Goal: Task Accomplishment & Management: Complete application form

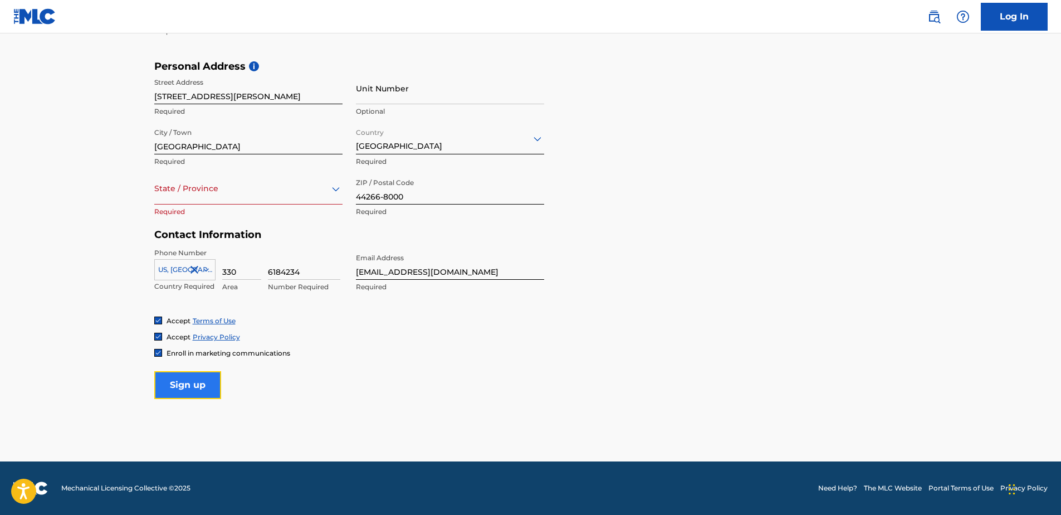
click at [187, 384] on input "Sign up" at bounding box center [187, 385] width 67 height 28
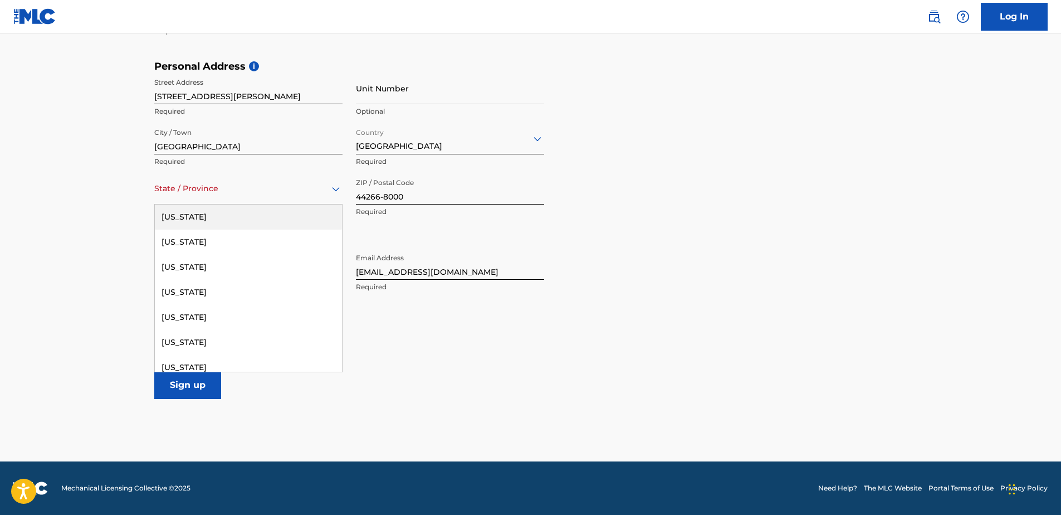
click at [336, 188] on icon at bounding box center [336, 189] width 8 height 4
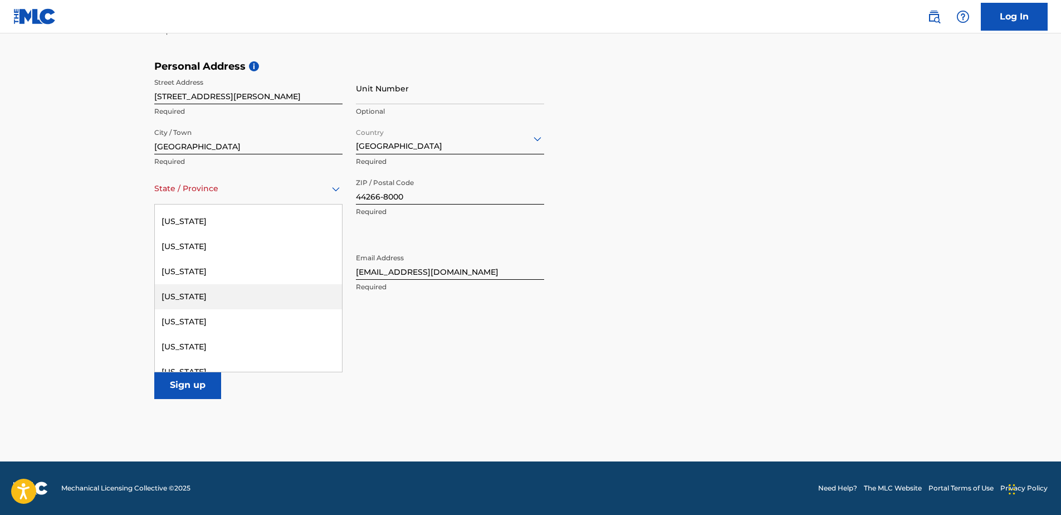
click at [174, 295] on div "[US_STATE]" at bounding box center [248, 296] width 187 height 25
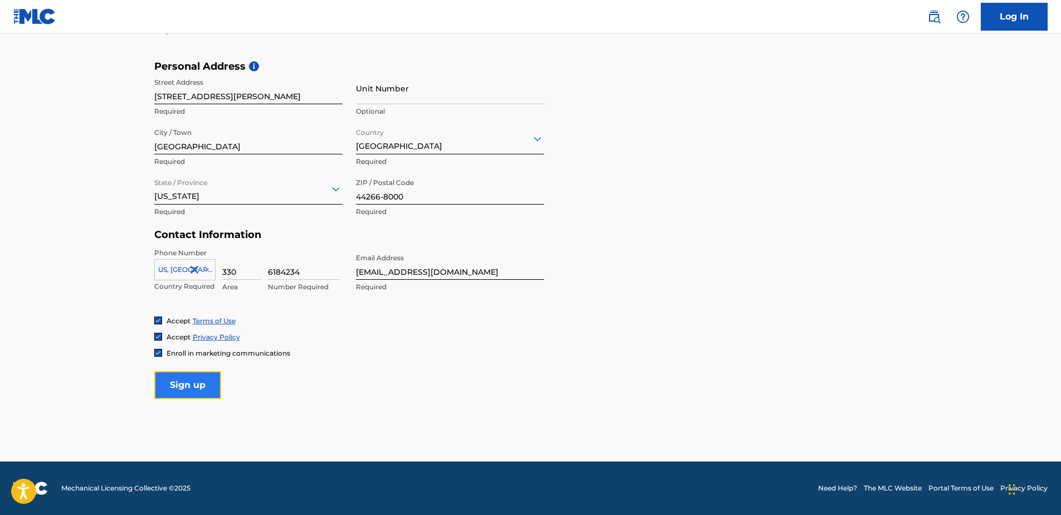
click at [185, 387] on input "Sign up" at bounding box center [187, 385] width 67 height 28
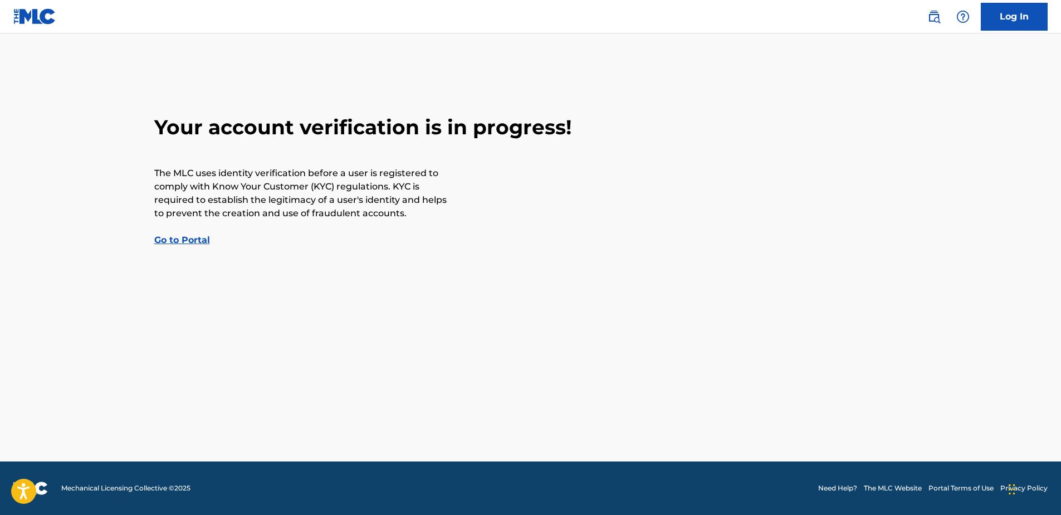
click at [190, 242] on link "Go to Portal" at bounding box center [182, 239] width 56 height 11
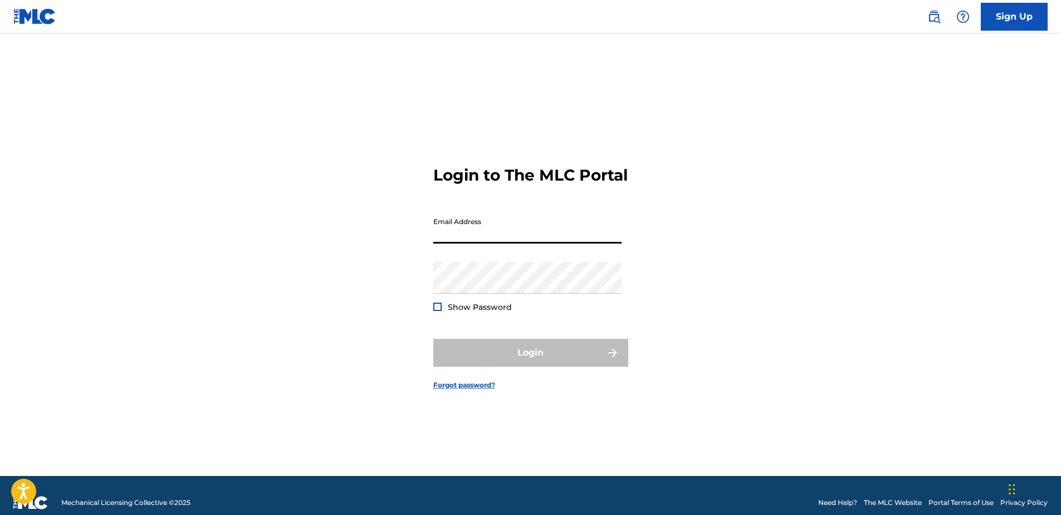
click at [437, 238] on input "Email Address" at bounding box center [527, 228] width 188 height 32
type input "[EMAIL_ADDRESS][DOMAIN_NAME]"
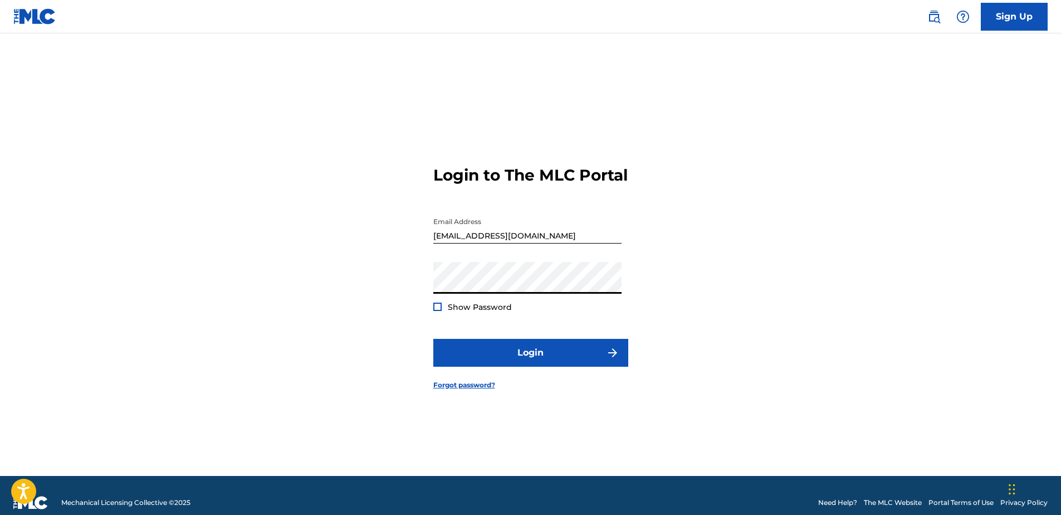
click at [435, 311] on div at bounding box center [437, 306] width 8 height 8
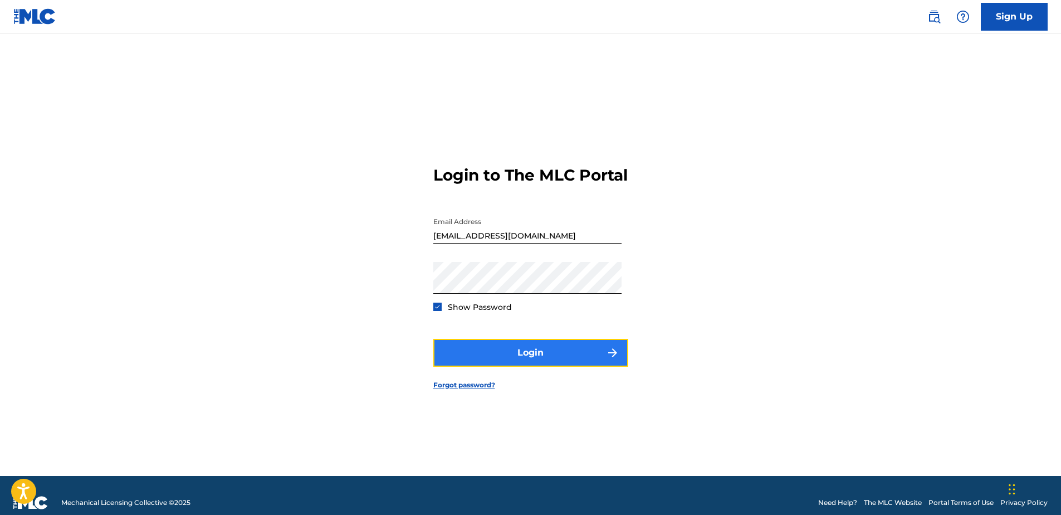
click at [530, 361] on button "Login" at bounding box center [530, 353] width 195 height 28
click at [534, 360] on button "Login" at bounding box center [530, 353] width 195 height 28
click at [519, 364] on button "Login" at bounding box center [530, 353] width 195 height 28
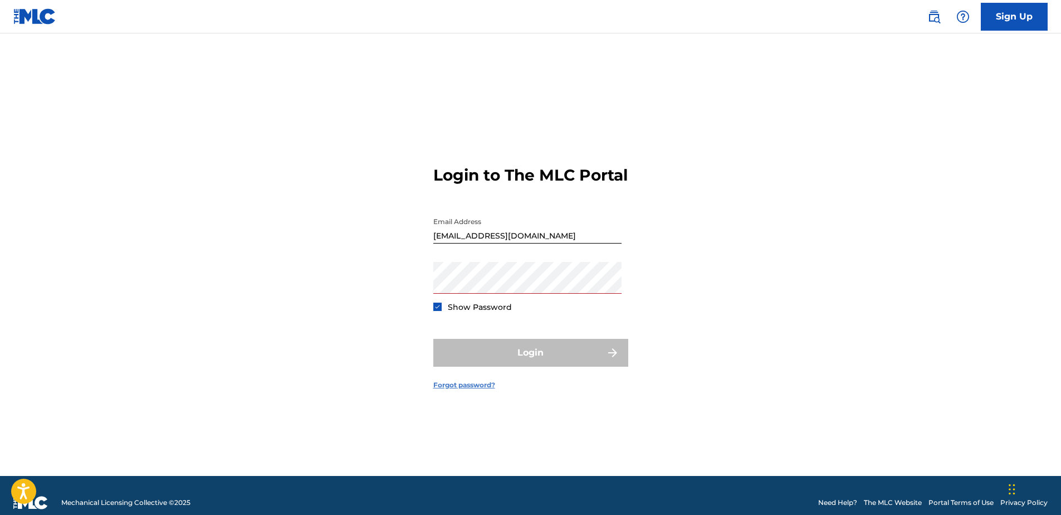
click at [471, 390] on link "Forgot password?" at bounding box center [464, 385] width 62 height 10
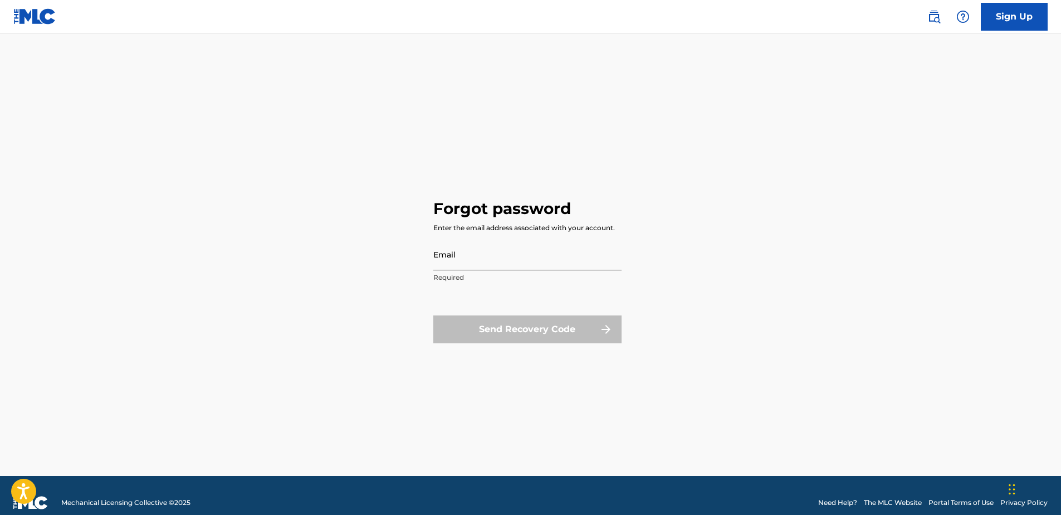
click at [434, 252] on input "Email" at bounding box center [527, 254] width 188 height 32
type input "[EMAIL_ADDRESS][DOMAIN_NAME]"
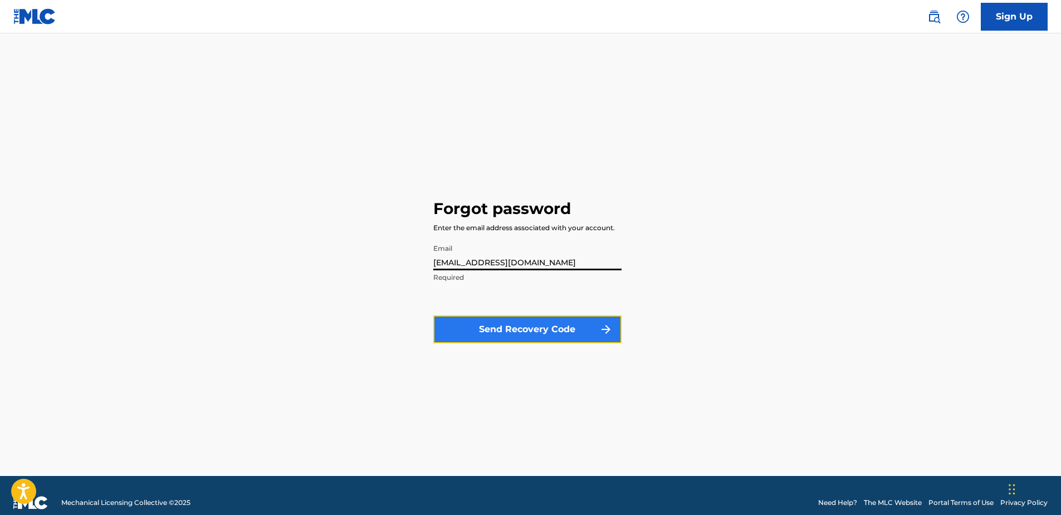
click at [529, 329] on button "Send Recovery Code" at bounding box center [527, 329] width 188 height 28
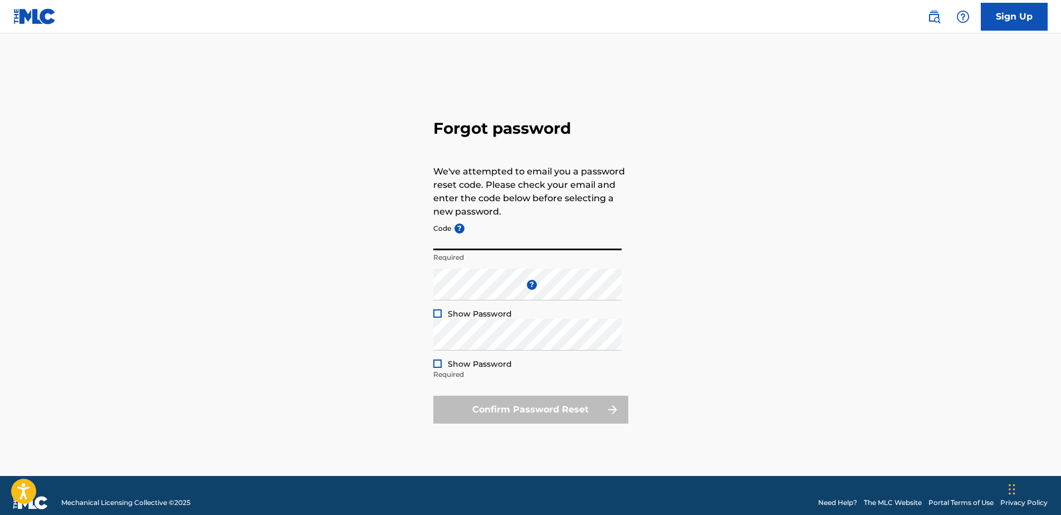
click at [436, 239] on input "Code ?" at bounding box center [527, 234] width 188 height 32
paste input "FP_69944ef664d86116cc36324a972a"
type input "FP_69944ef664d86116cc36324a972a"
click at [432, 284] on div "Forgot password We've attempted to email you a password reset code. Please chec…" at bounding box center [531, 268] width 780 height 414
click at [439, 315] on div at bounding box center [437, 313] width 8 height 8
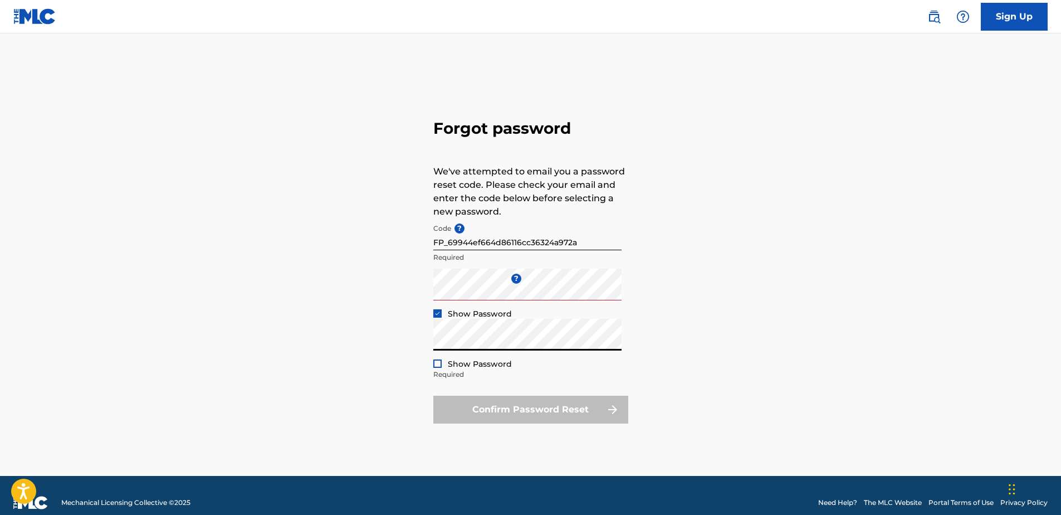
click at [438, 366] on div at bounding box center [437, 363] width 8 height 8
click at [521, 411] on div "Confirm Password Reset" at bounding box center [530, 409] width 195 height 28
click at [581, 411] on div "Confirm Password Reset" at bounding box center [530, 409] width 195 height 28
click at [583, 410] on div "Confirm Password Reset" at bounding box center [530, 409] width 195 height 28
click at [614, 408] on div "Confirm Password Reset" at bounding box center [530, 409] width 195 height 28
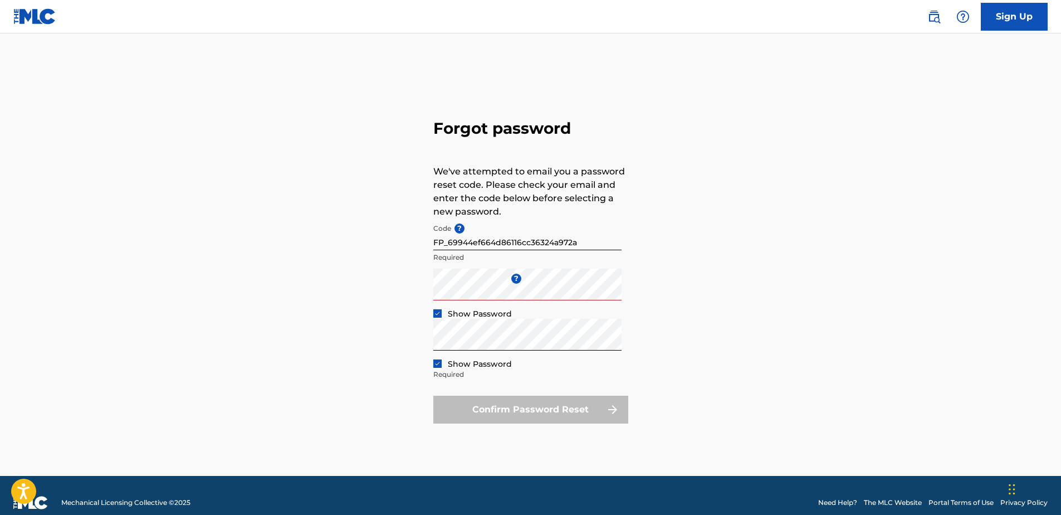
click at [524, 410] on div "Confirm Password Reset" at bounding box center [530, 409] width 195 height 28
click at [437, 364] on img at bounding box center [437, 363] width 6 height 6
click at [502, 412] on div "Confirm Password Reset" at bounding box center [530, 409] width 195 height 28
click at [437, 363] on div at bounding box center [437, 363] width 8 height 8
click at [507, 407] on div "Confirm Password Reset" at bounding box center [530, 409] width 195 height 28
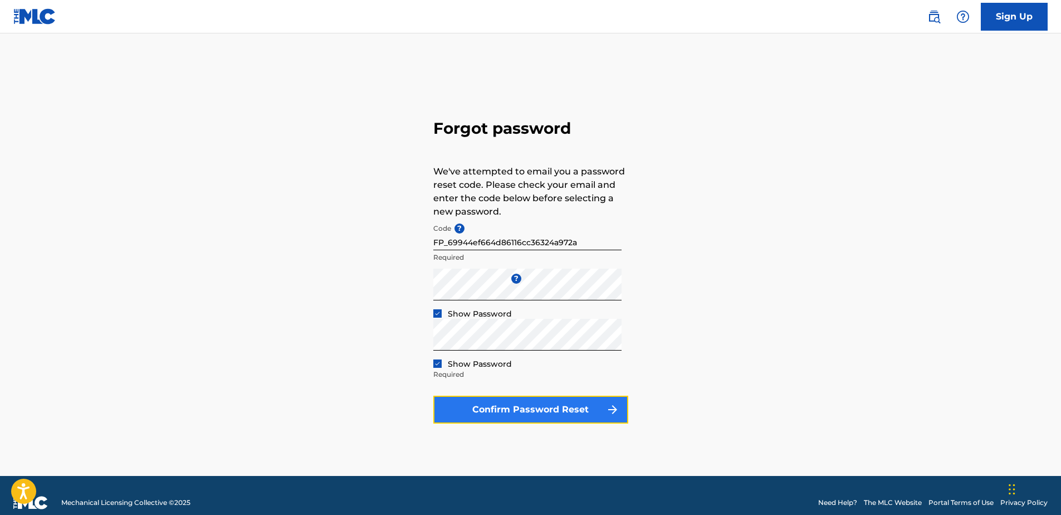
click at [512, 407] on button "Confirm Password Reset" at bounding box center [530, 409] width 195 height 28
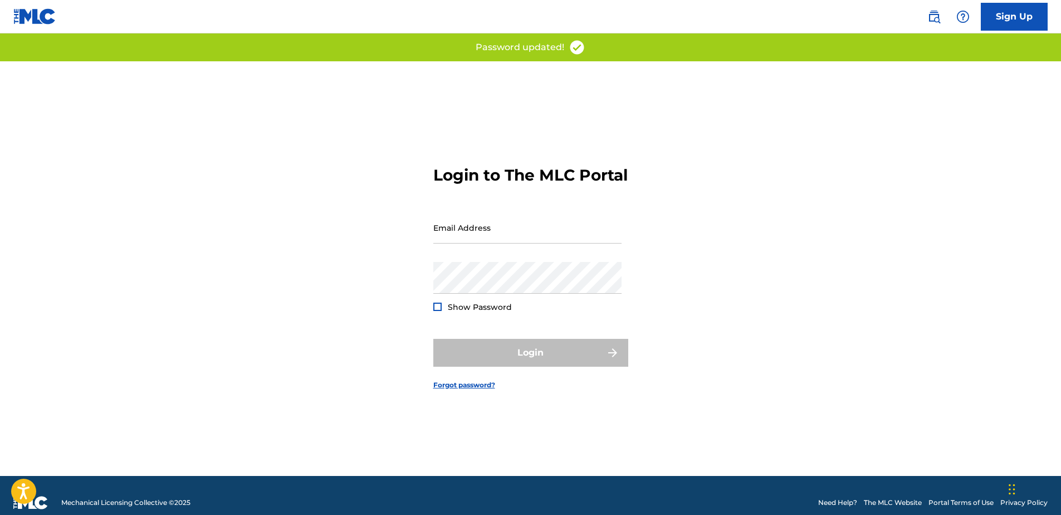
type input "FP_69944ef664d86116cc36324a972a"
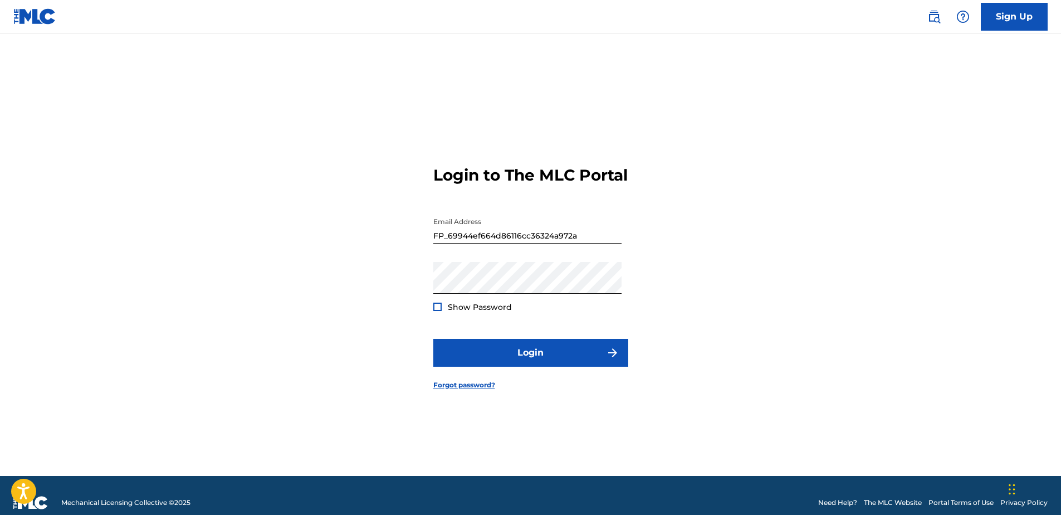
click at [437, 311] on div at bounding box center [437, 306] width 8 height 8
click at [435, 310] on img at bounding box center [437, 307] width 6 height 6
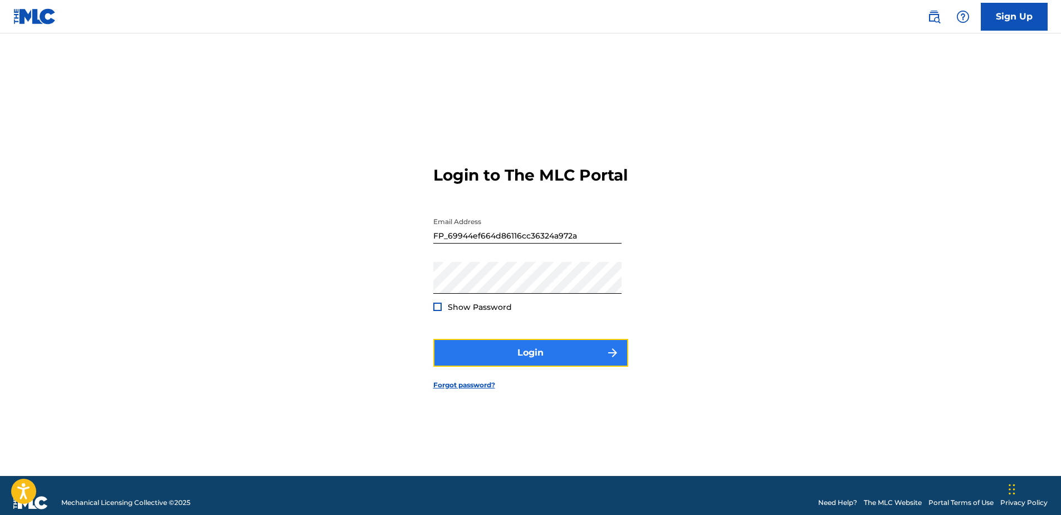
click at [526, 363] on button "Login" at bounding box center [530, 353] width 195 height 28
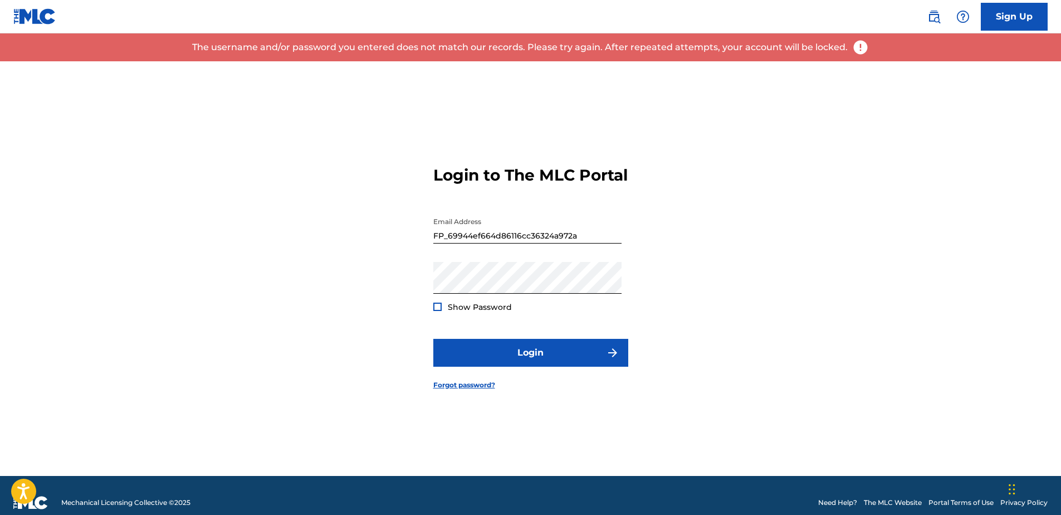
click at [438, 311] on div at bounding box center [437, 306] width 8 height 8
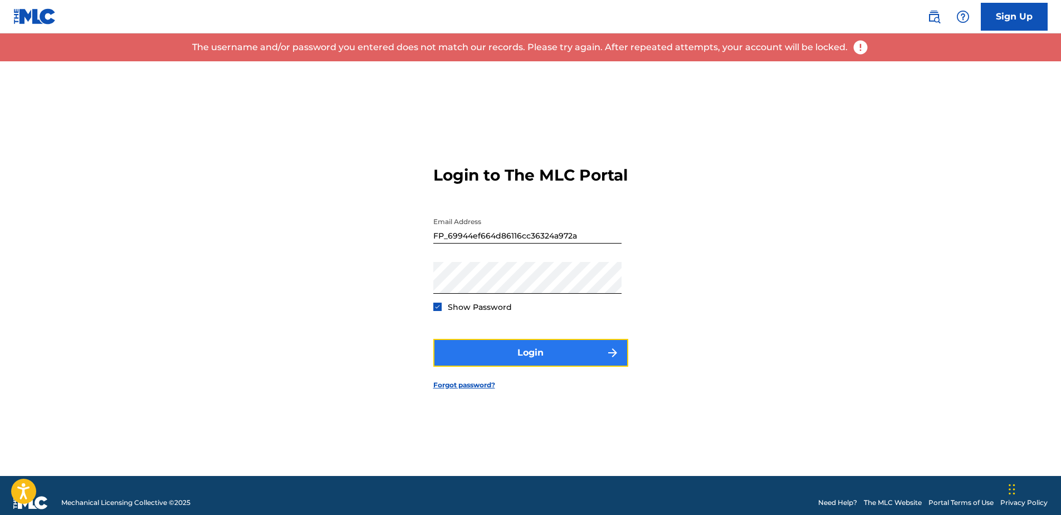
click at [531, 362] on button "Login" at bounding box center [530, 353] width 195 height 28
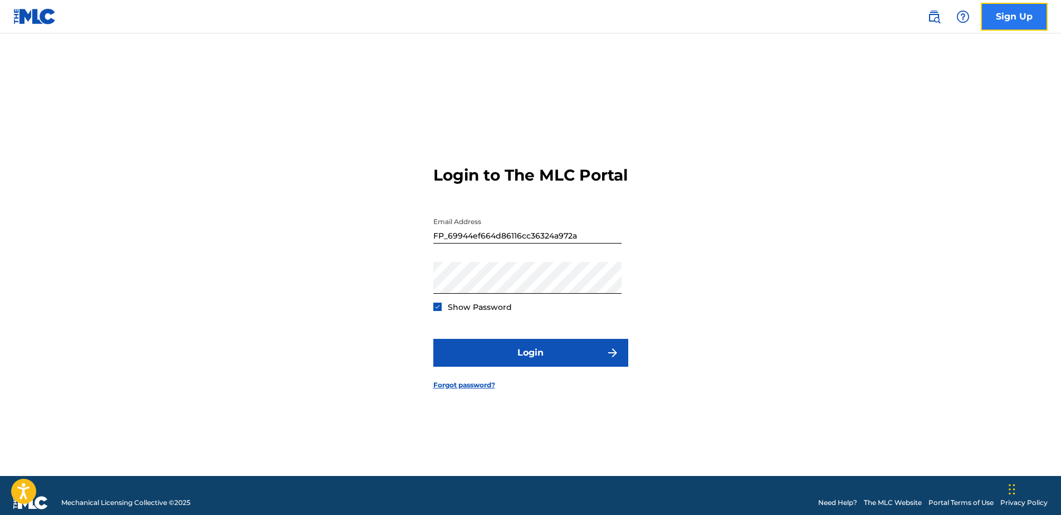
click at [1014, 12] on link "Sign Up" at bounding box center [1014, 17] width 67 height 28
click at [436, 243] on input "FP_69944ef664d86116cc36324a972a" at bounding box center [527, 228] width 188 height 32
click at [432, 246] on div "Login to The MLC Portal Email Address FP_69944ef664d86116cc36324a972a Password …" at bounding box center [531, 268] width 780 height 414
click at [727, 241] on div "Login to The MLC Portal Email Address FP_69944ef664d86116cc36324a972a Password …" at bounding box center [531, 268] width 780 height 414
click at [433, 243] on input "FP_69944ef664d86116cc36324a972a" at bounding box center [527, 228] width 188 height 32
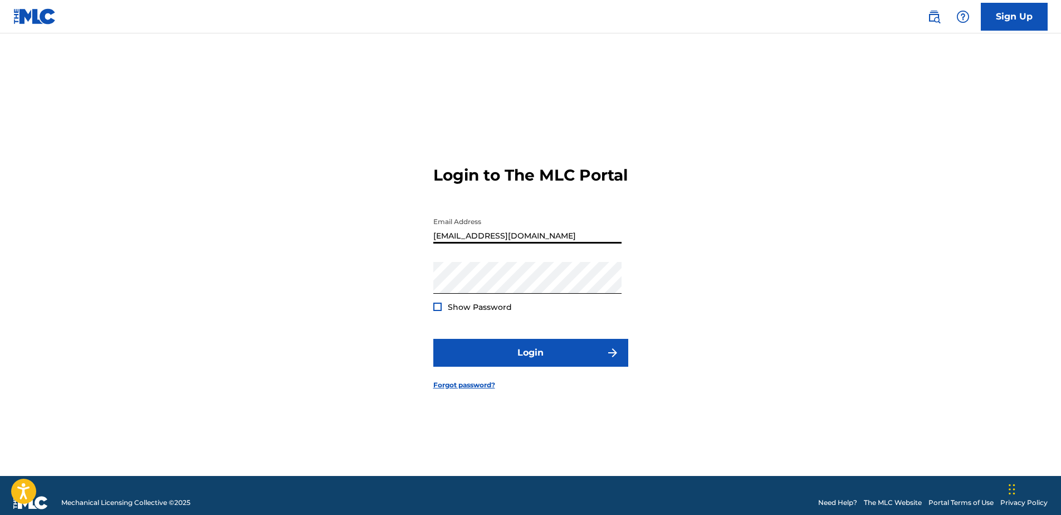
type input "[EMAIL_ADDRESS][DOMAIN_NAME]"
click at [433, 339] on button "Login" at bounding box center [530, 353] width 195 height 28
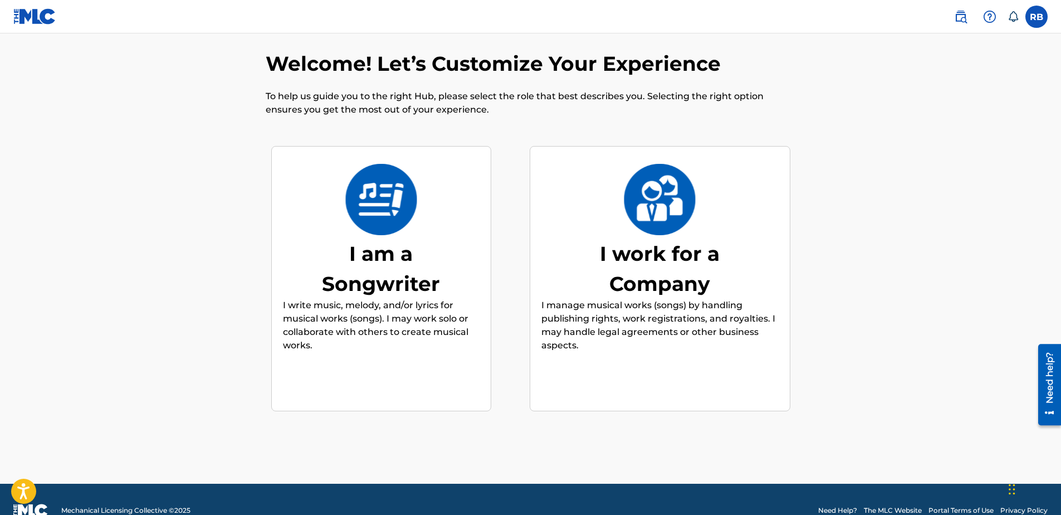
click at [379, 210] on img at bounding box center [381, 199] width 73 height 71
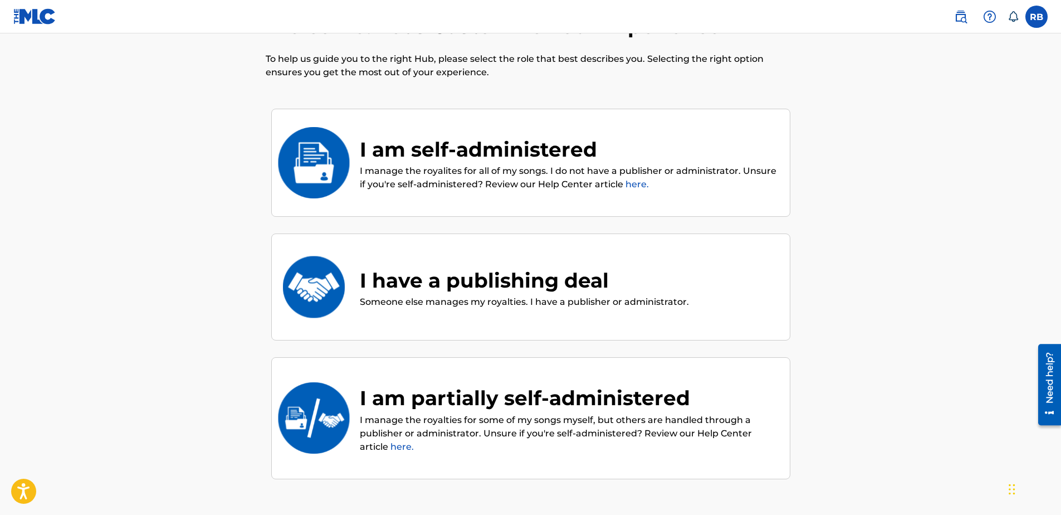
scroll to position [50, 0]
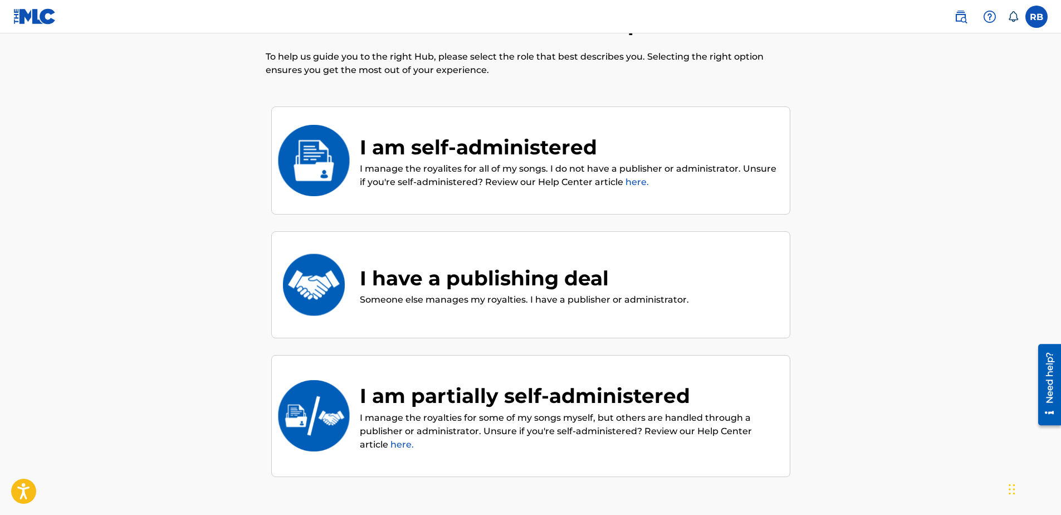
click at [305, 414] on img at bounding box center [313, 415] width 73 height 71
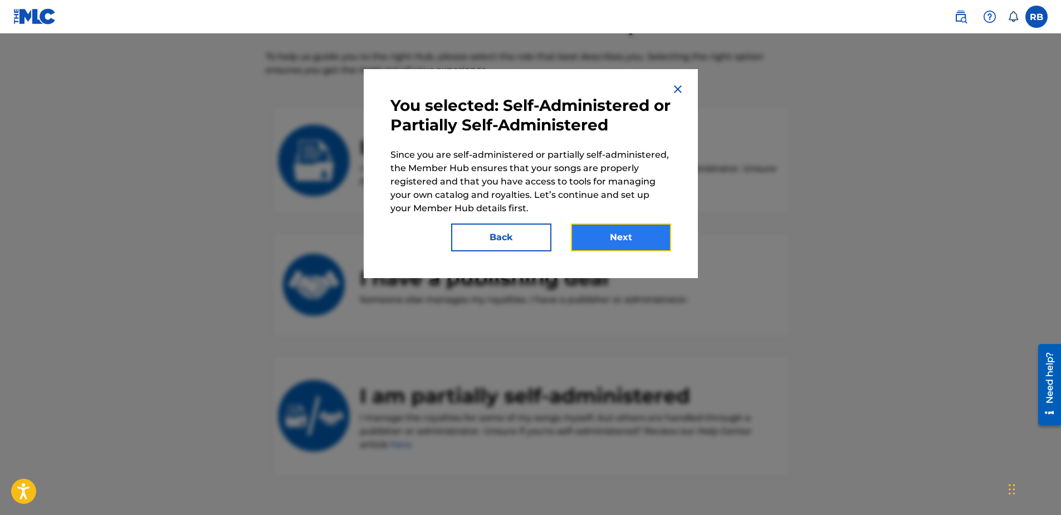
click at [627, 234] on button "Next" at bounding box center [621, 237] width 100 height 28
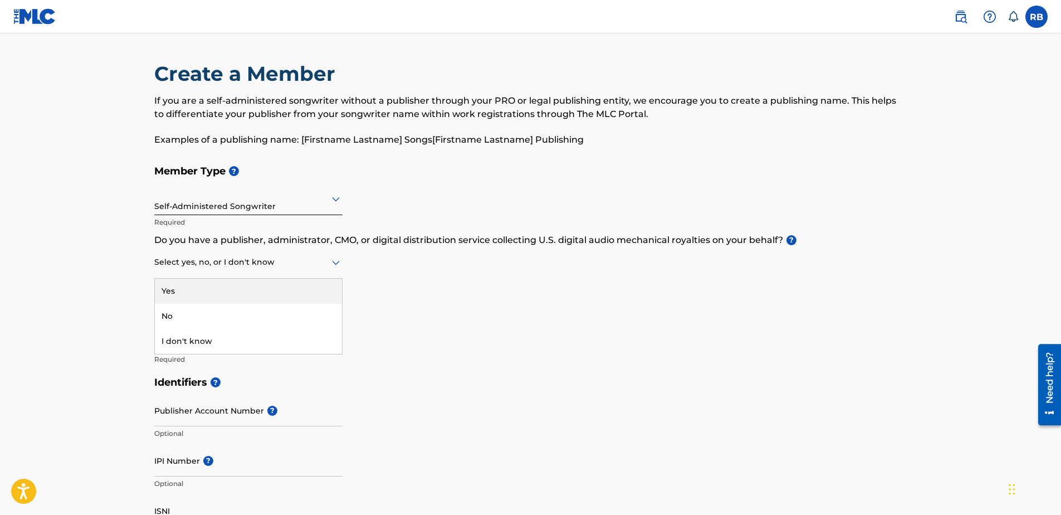
click at [337, 261] on icon at bounding box center [335, 262] width 13 height 13
click at [175, 291] on div "Yes" at bounding box center [248, 290] width 187 height 25
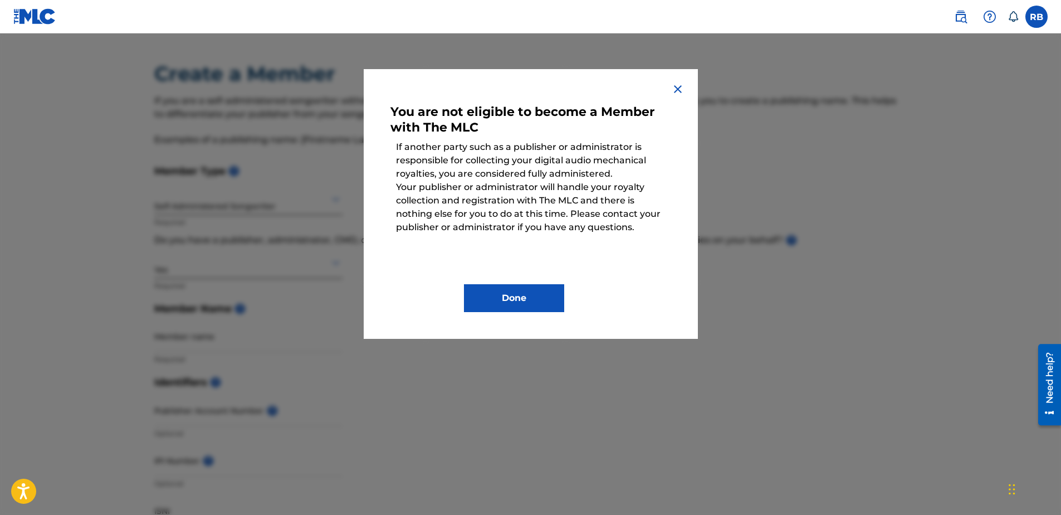
click at [678, 90] on img at bounding box center [677, 88] width 13 height 13
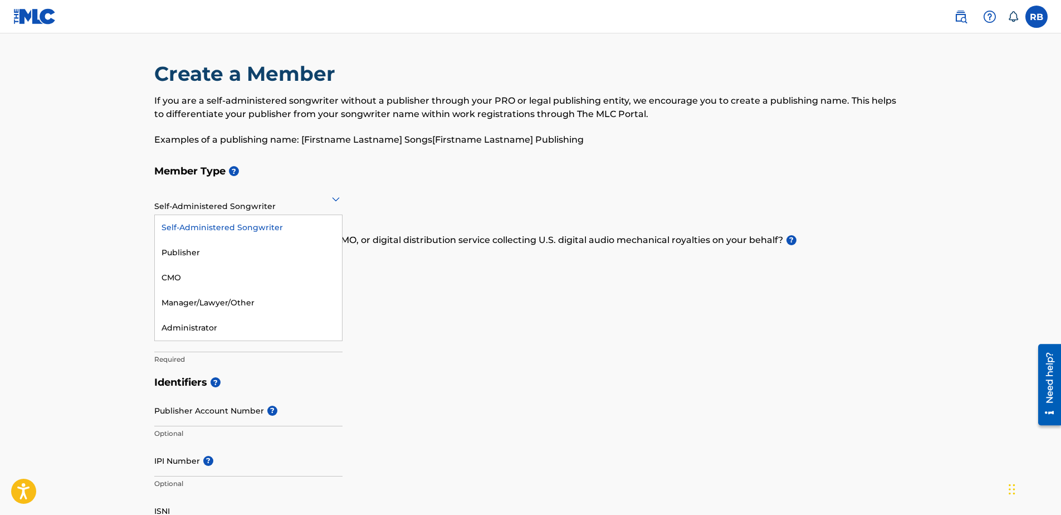
click at [335, 199] on icon at bounding box center [336, 199] width 8 height 4
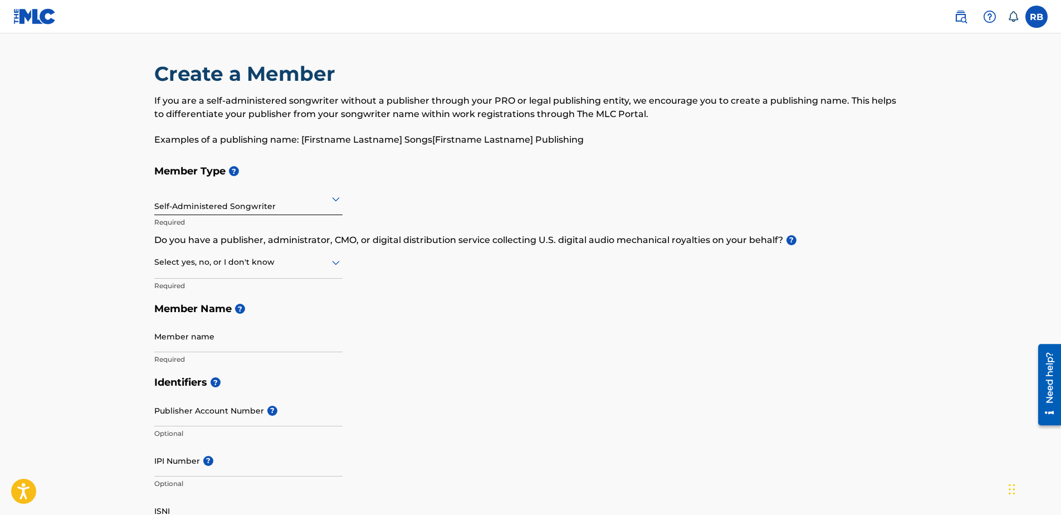
click at [541, 376] on h5 "Identifiers ?" at bounding box center [530, 382] width 753 height 24
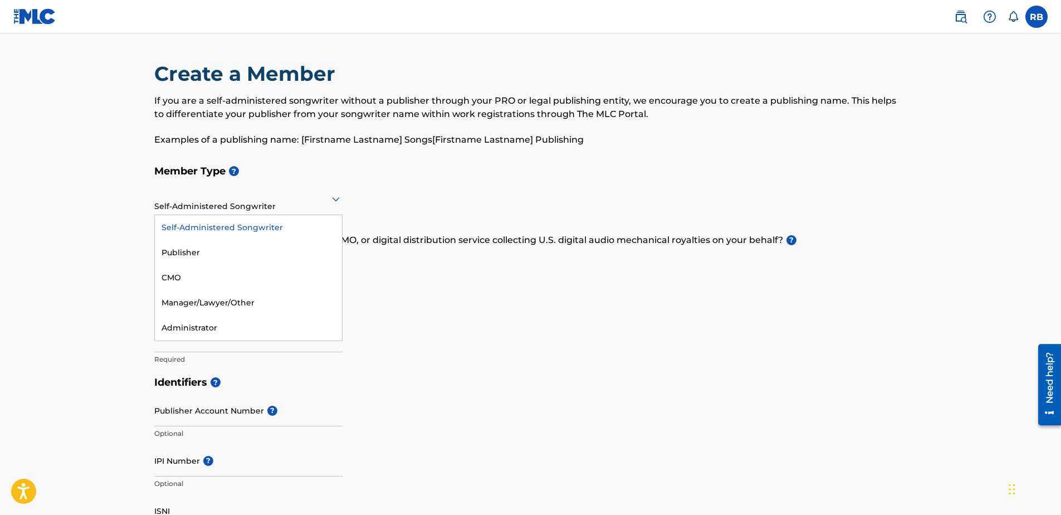
click at [334, 198] on icon at bounding box center [336, 199] width 8 height 4
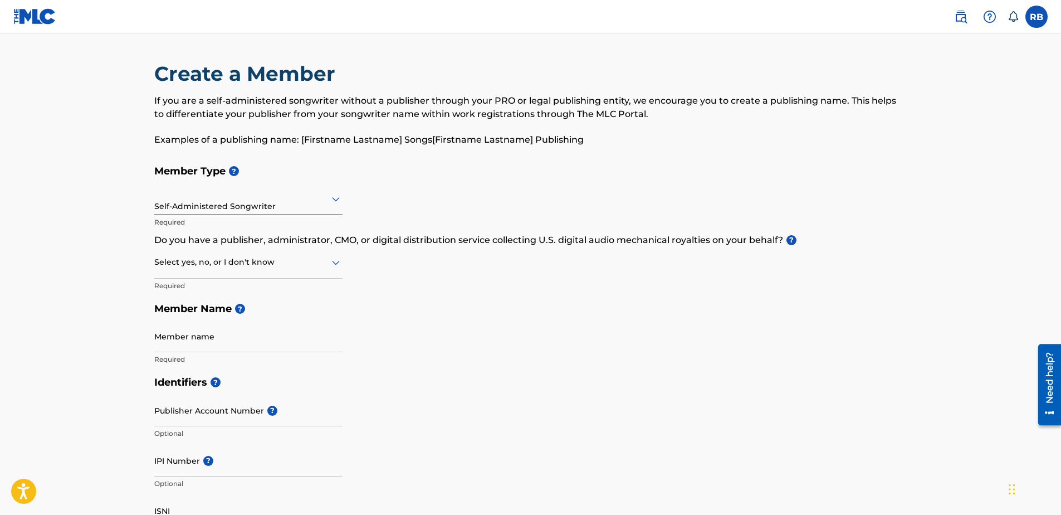
click at [471, 356] on div "Member Type ? Self-Administered Songwriter Required Do you have a publisher, ad…" at bounding box center [530, 264] width 753 height 211
click at [335, 263] on icon at bounding box center [336, 263] width 8 height 4
click at [532, 306] on h5 "Member Name ?" at bounding box center [530, 309] width 753 height 24
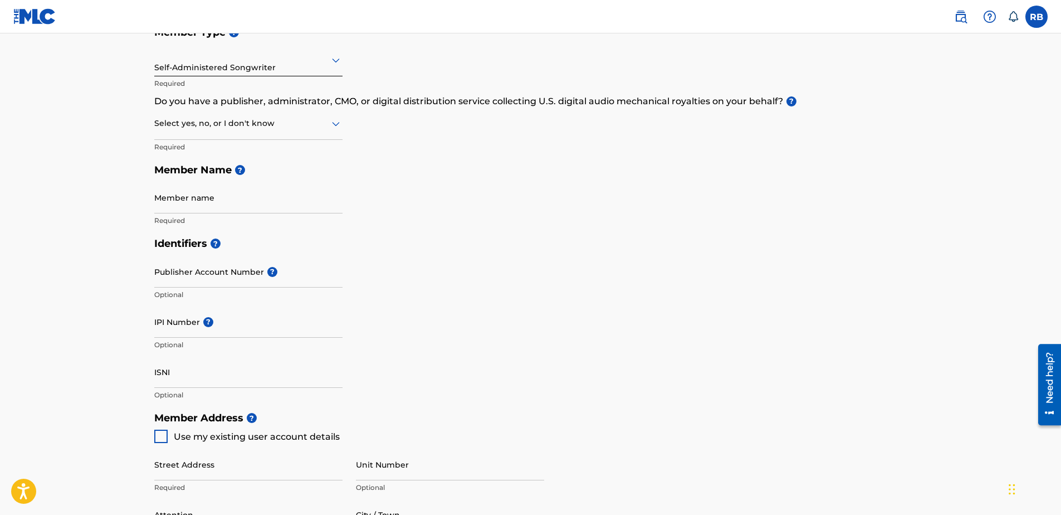
scroll to position [131, 0]
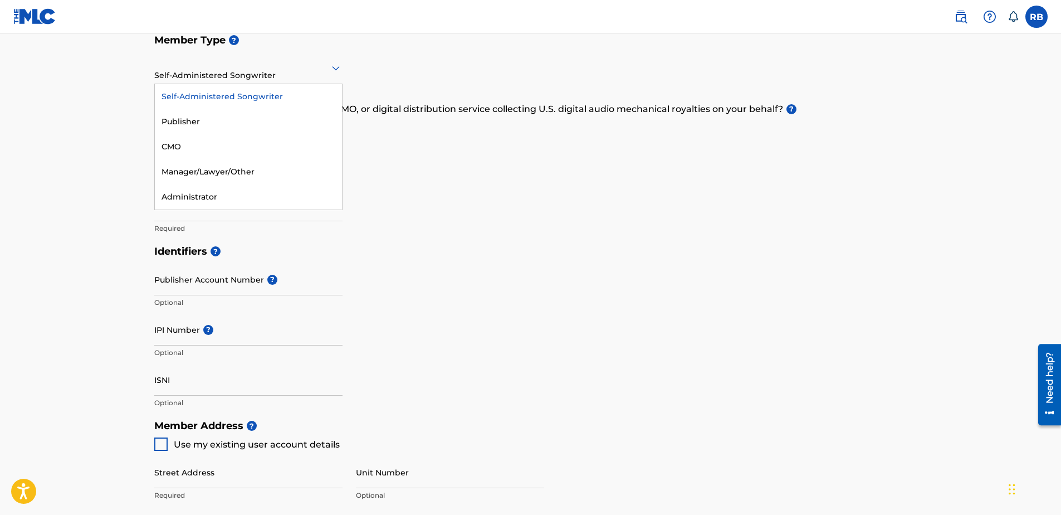
click at [335, 64] on icon at bounding box center [335, 67] width 13 height 13
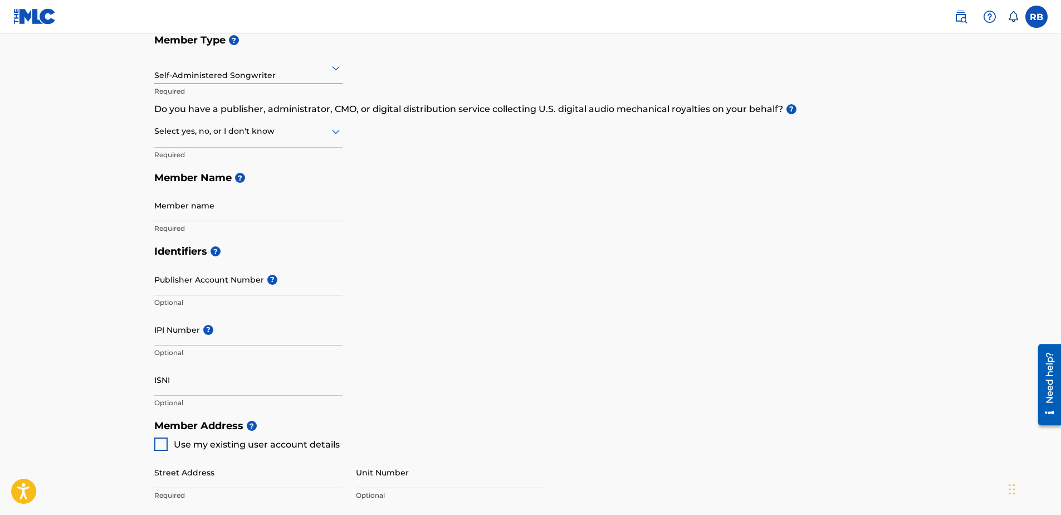
click at [510, 226] on div "Member Type ? Self-Administered Songwriter Required Do you have a publisher, ad…" at bounding box center [530, 133] width 753 height 211
click at [336, 130] on icon at bounding box center [335, 131] width 13 height 13
click at [209, 157] on div "Yes" at bounding box center [248, 160] width 187 height 25
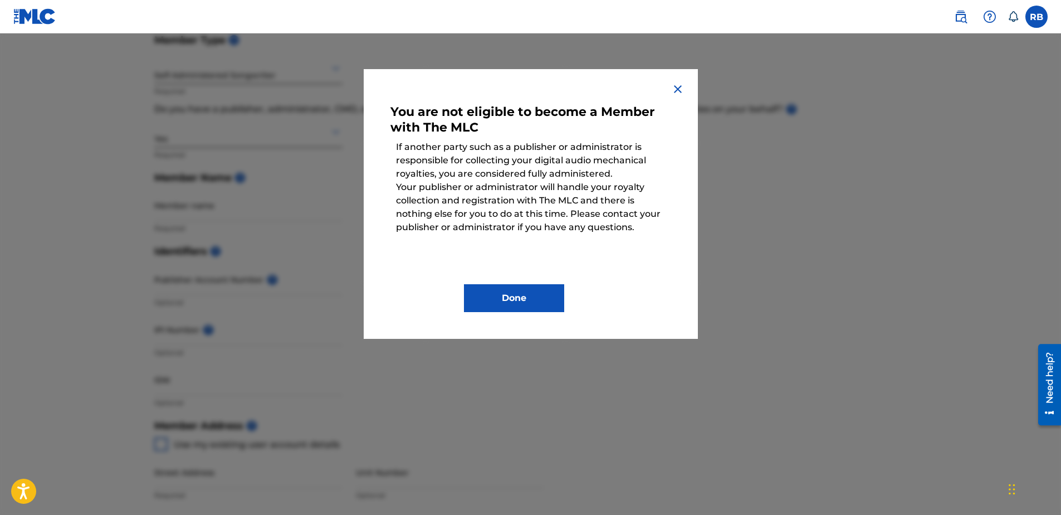
click at [682, 90] on img at bounding box center [677, 88] width 13 height 13
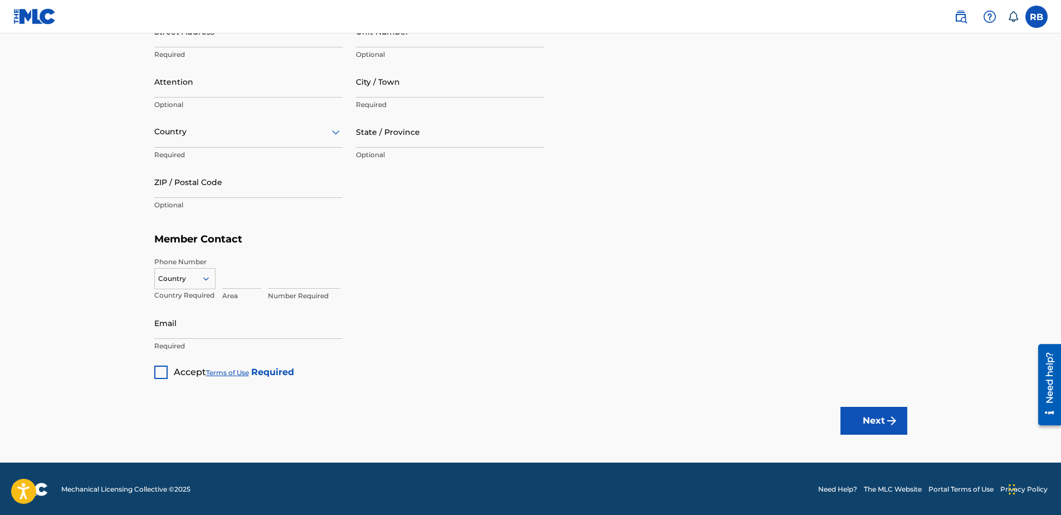
scroll to position [573, 0]
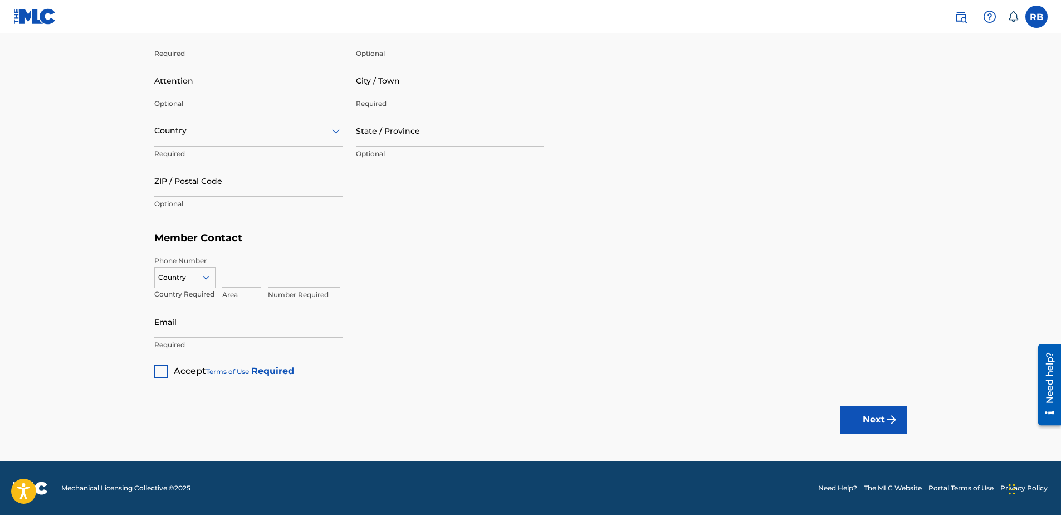
click at [1048, 370] on div "Need help?" at bounding box center [1049, 376] width 15 height 51
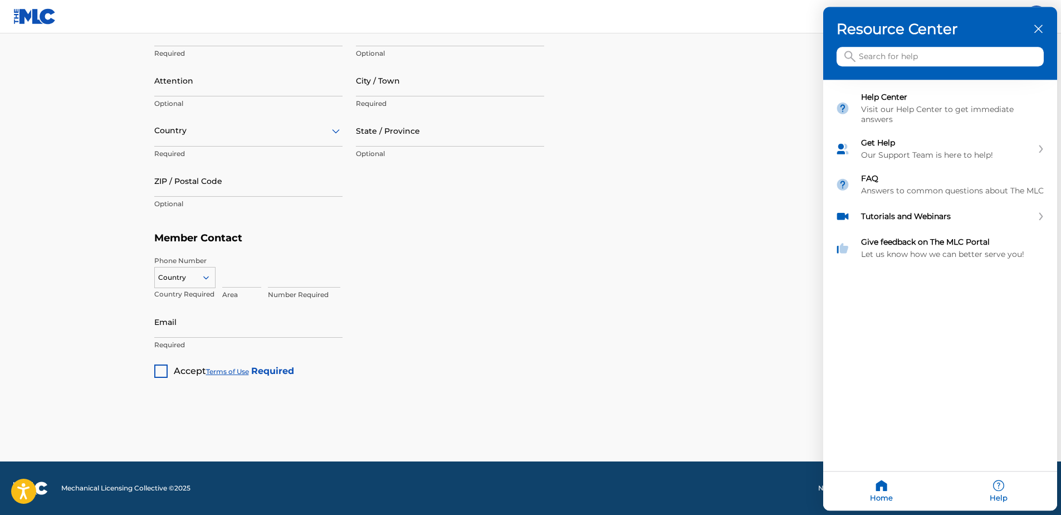
click at [858, 53] on input "Search for help" at bounding box center [940, 56] width 207 height 19
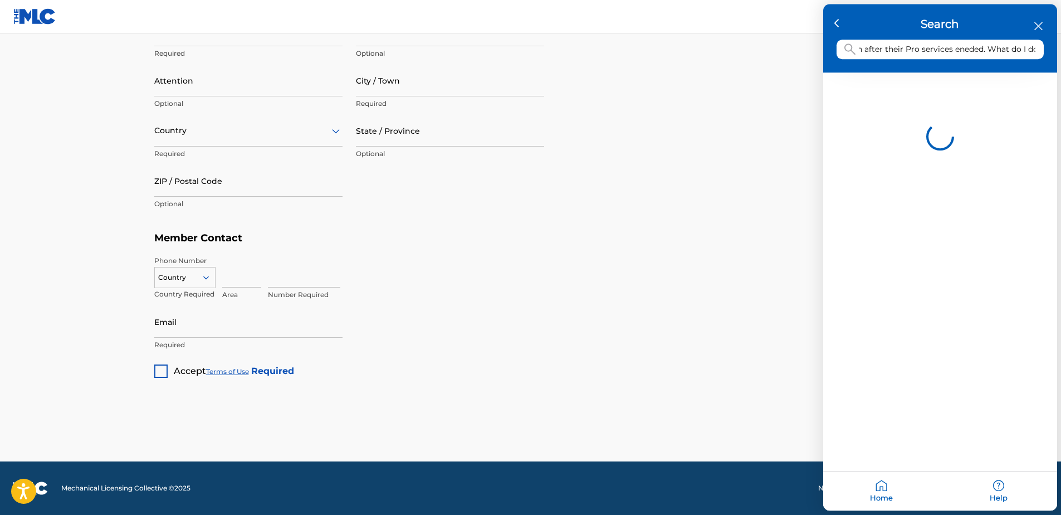
scroll to position [0, 430]
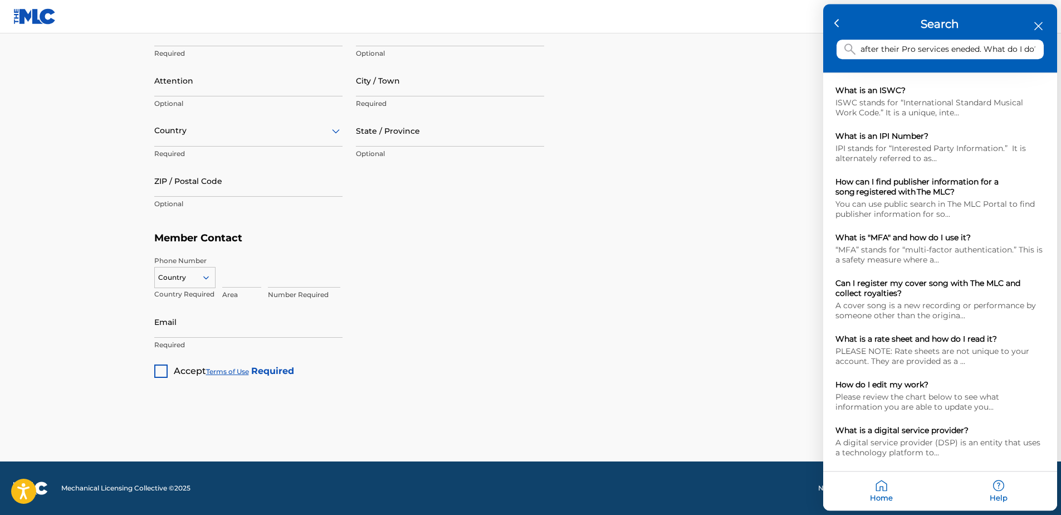
type input "some songs are published and some are not. cd baby has stopped providing Pro se…"
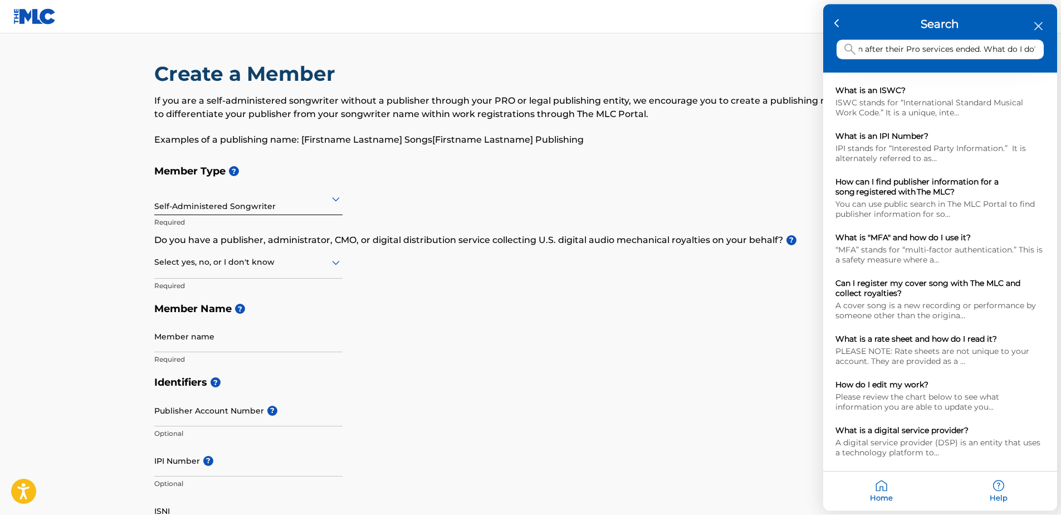
scroll to position [0, 0]
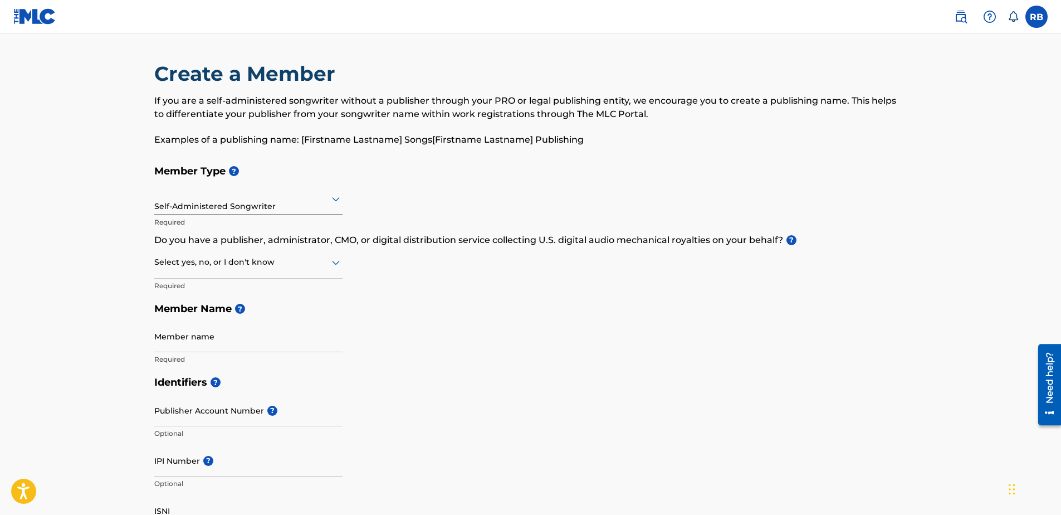
click at [1049, 379] on div "Need help?" at bounding box center [1049, 376] width 15 height 51
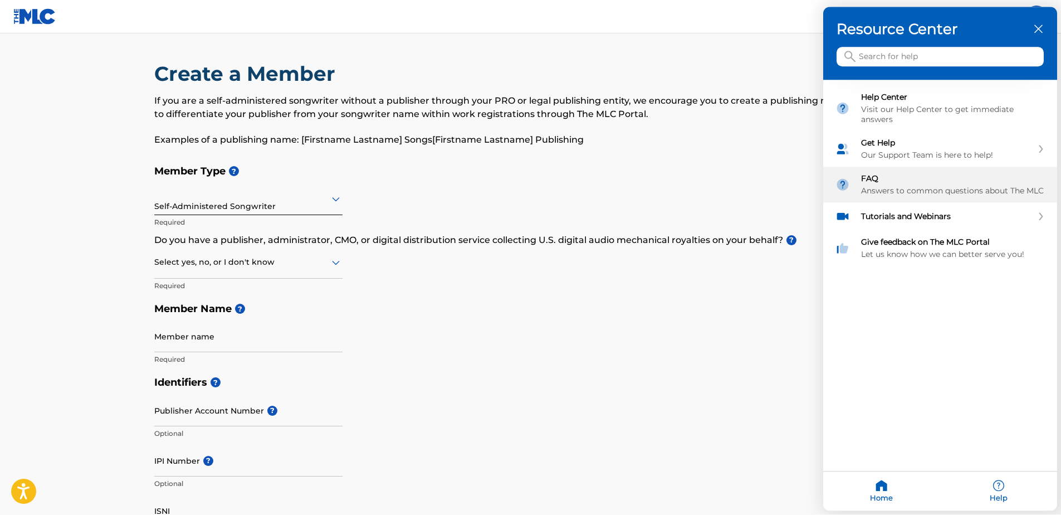
click at [869, 182] on div "FAQ" at bounding box center [953, 179] width 184 height 10
